Goal: Find specific page/section: Find specific page/section

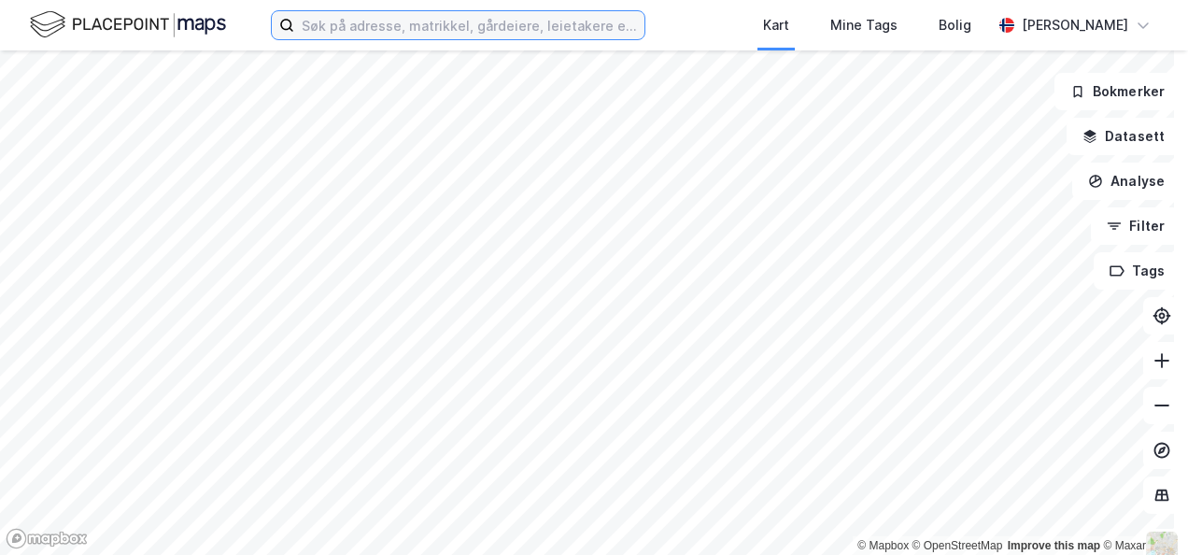
click at [353, 28] on input at bounding box center [469, 25] width 350 height 28
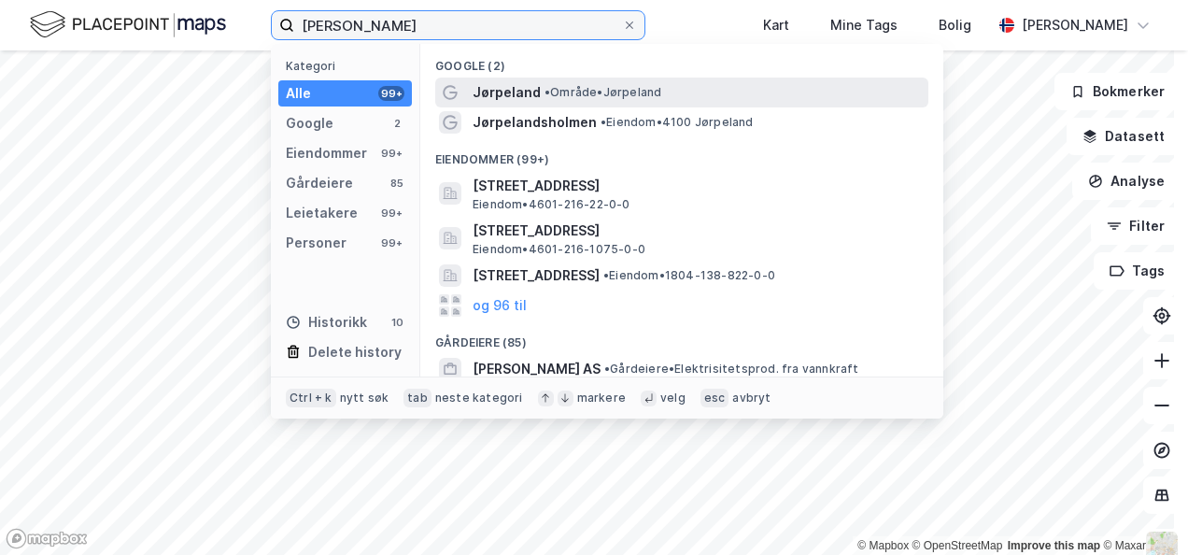
type input "[PERSON_NAME]"
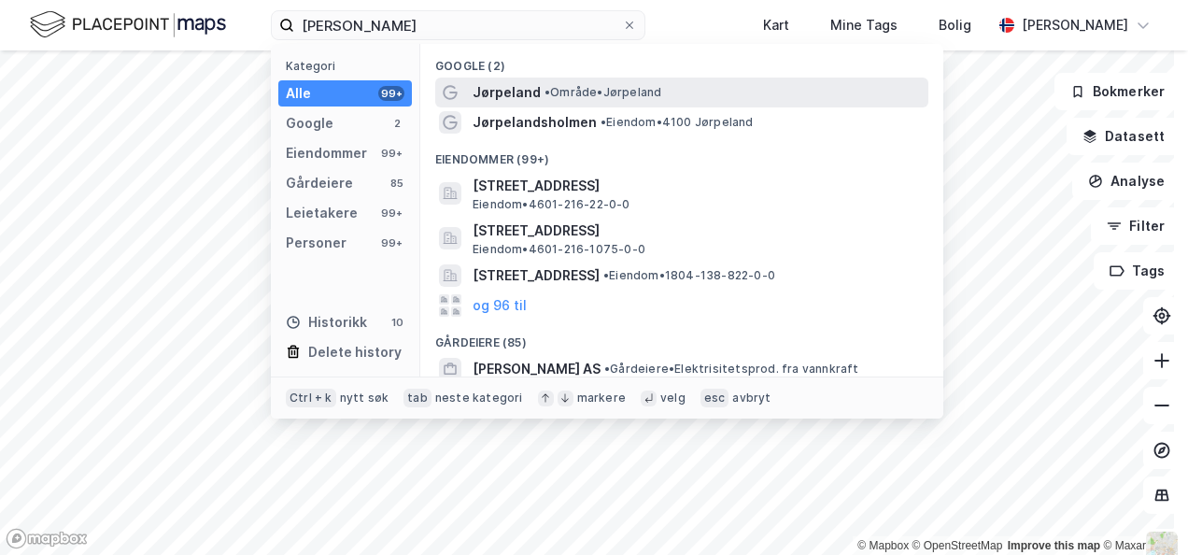
click at [516, 82] on span "Jørpeland" at bounding box center [507, 92] width 68 height 22
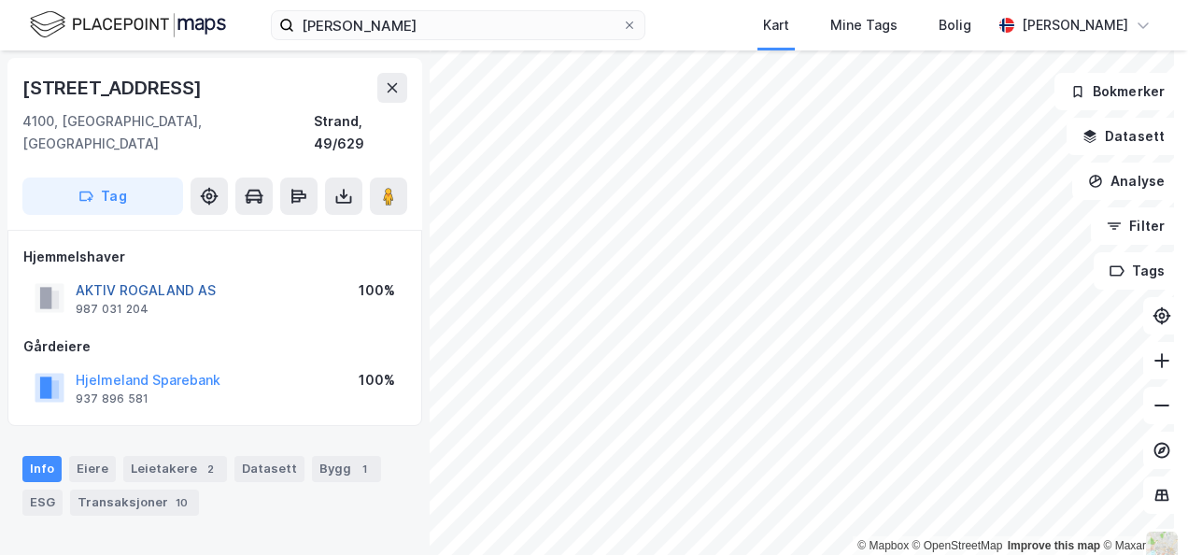
click at [0, 0] on button "AKTIV ROGALAND AS" at bounding box center [0, 0] width 0 height 0
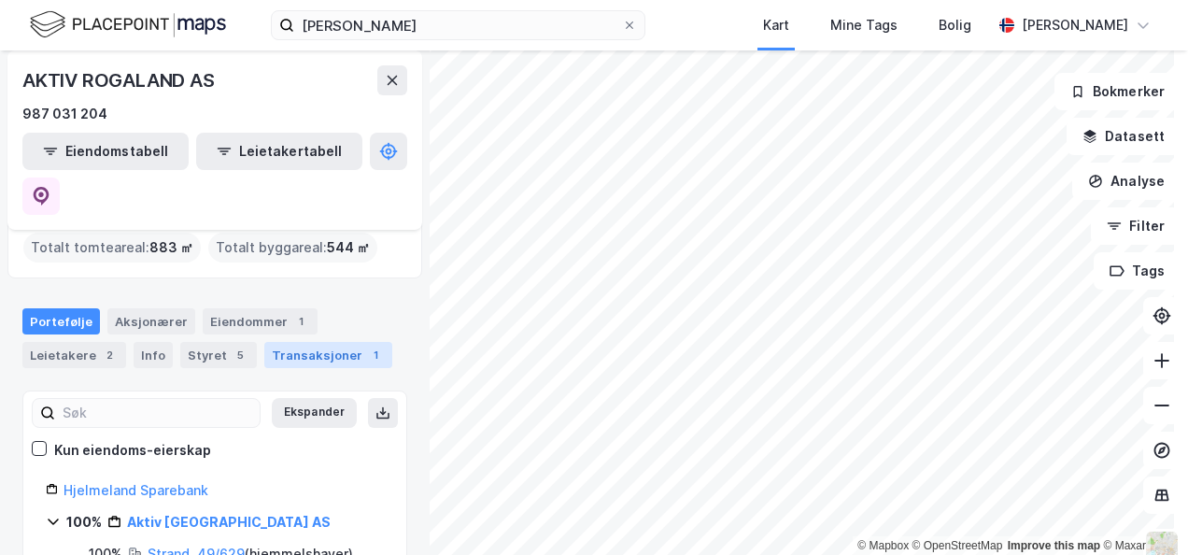
scroll to position [93, 0]
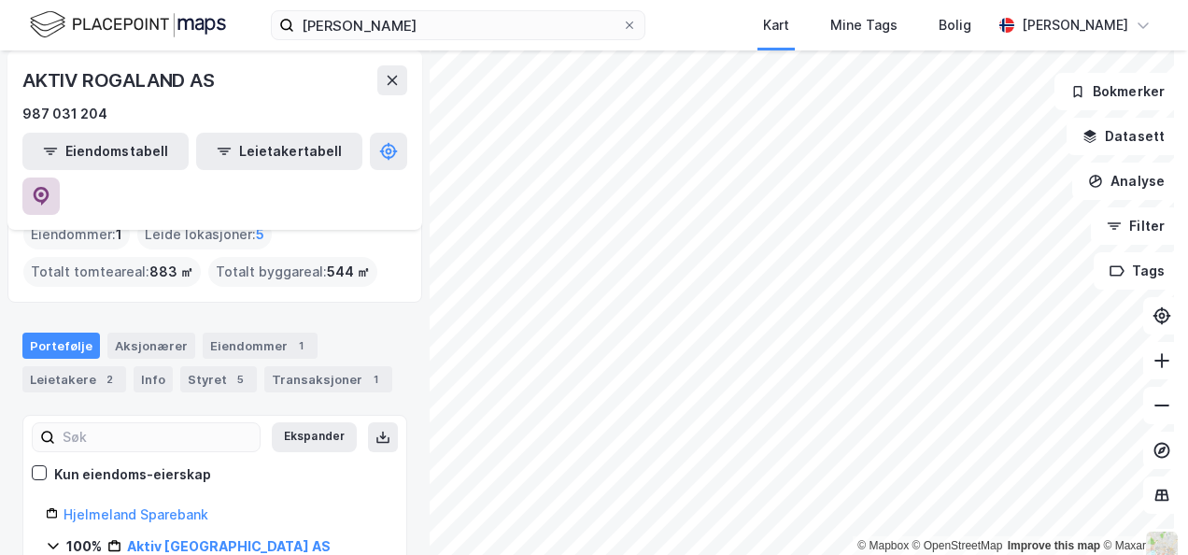
click at [50, 187] on icon at bounding box center [42, 196] width 16 height 19
